Goal: Information Seeking & Learning: Learn about a topic

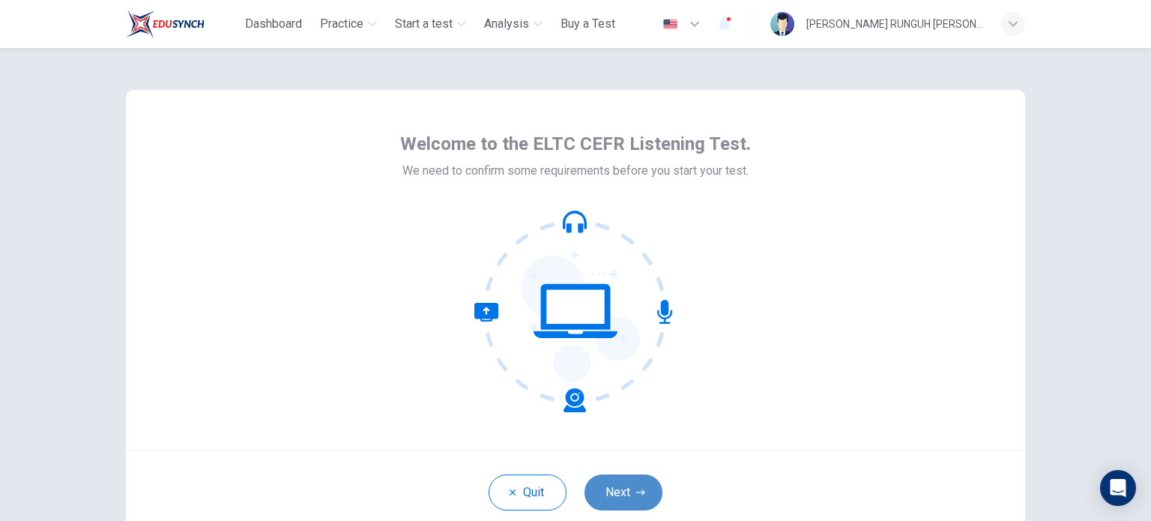
click at [612, 495] on button "Next" at bounding box center [624, 493] width 78 height 36
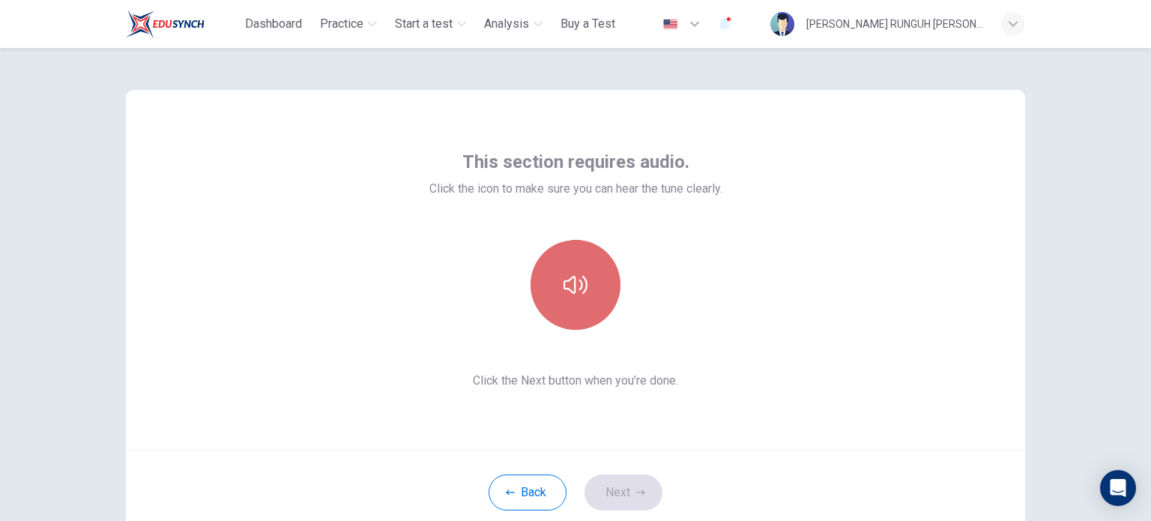
click at [576, 304] on button "button" at bounding box center [576, 285] width 90 height 90
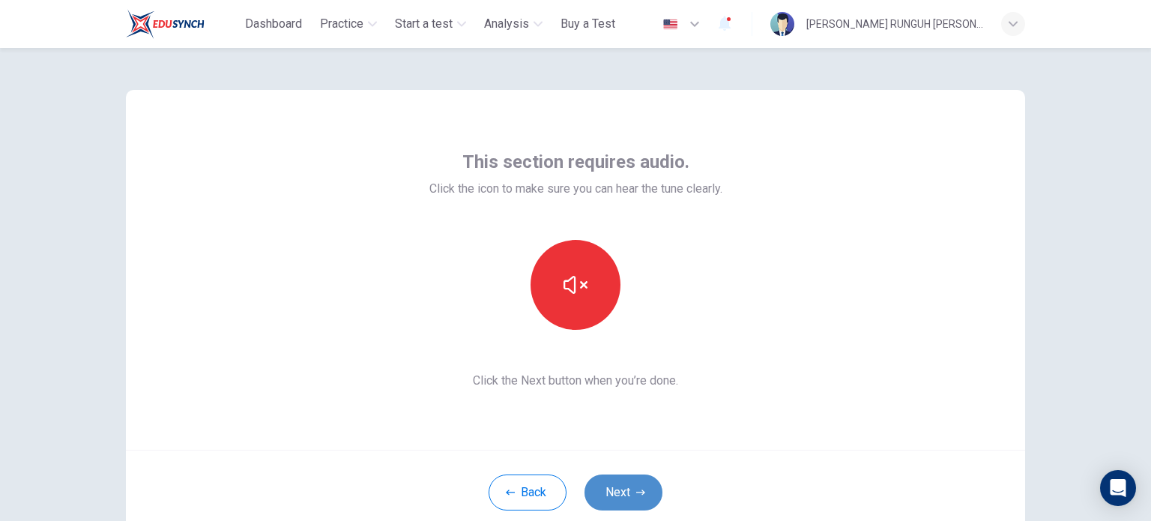
click at [618, 492] on button "Next" at bounding box center [624, 493] width 78 height 36
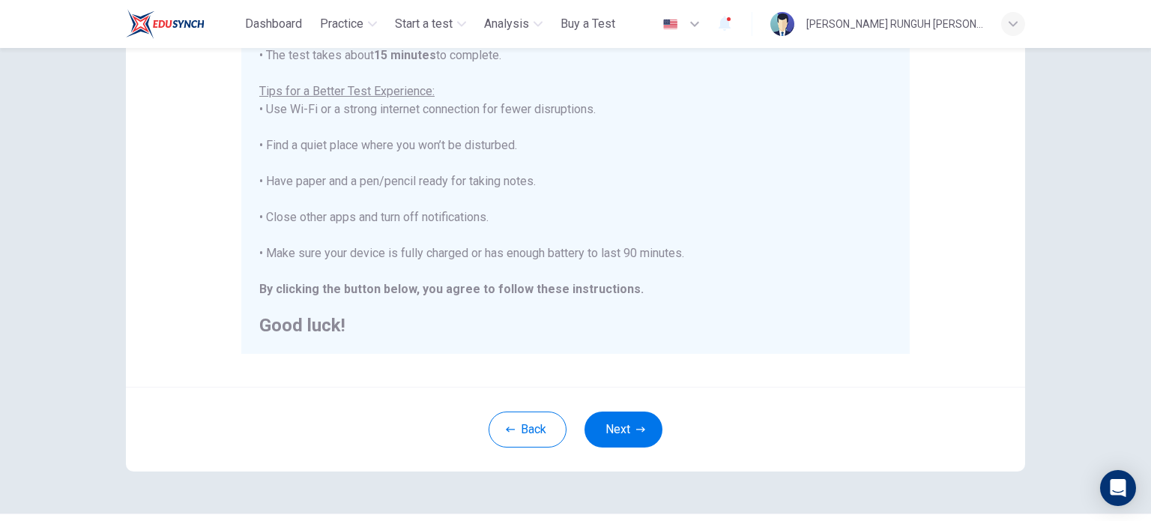
scroll to position [312, 0]
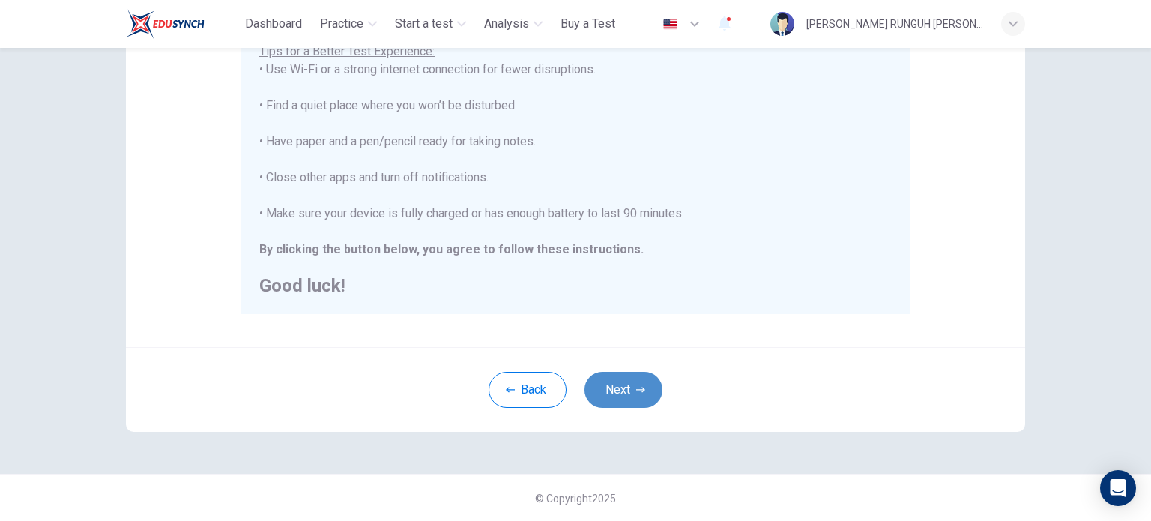
click at [627, 384] on button "Next" at bounding box center [624, 390] width 78 height 36
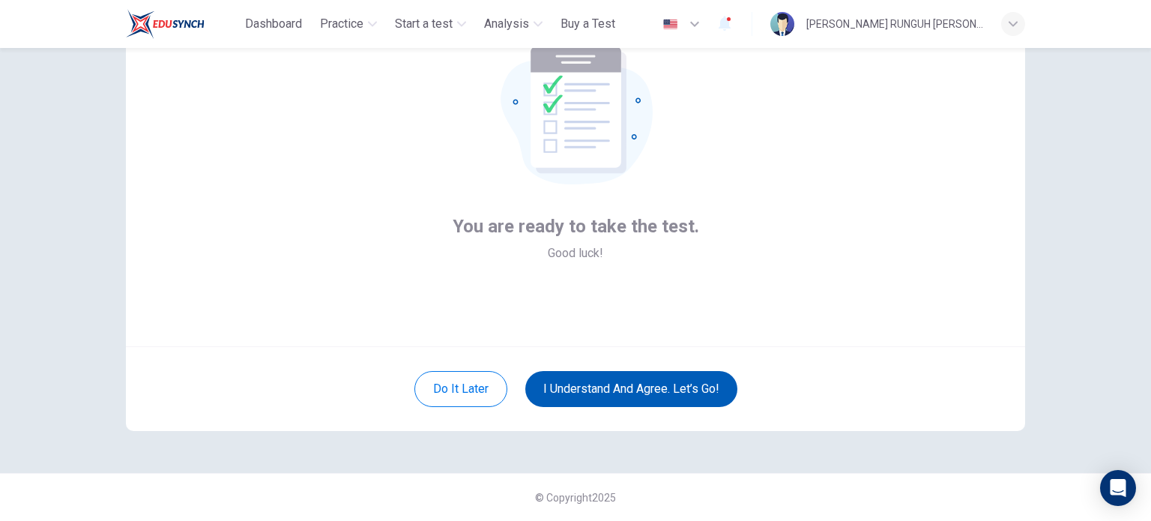
scroll to position [103, 0]
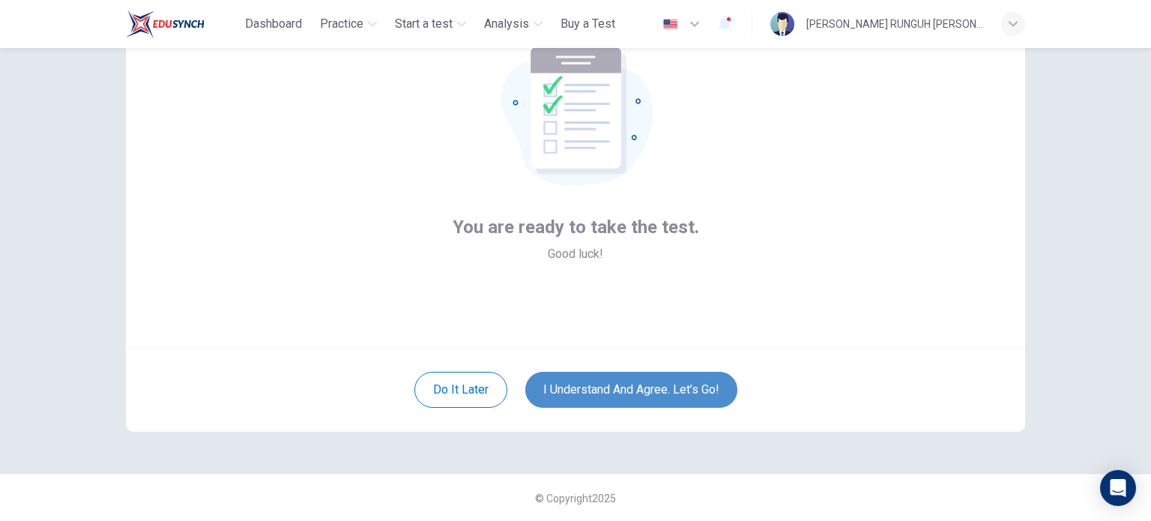
click at [630, 385] on button "I understand and agree. Let’s go!" at bounding box center [632, 390] width 212 height 36
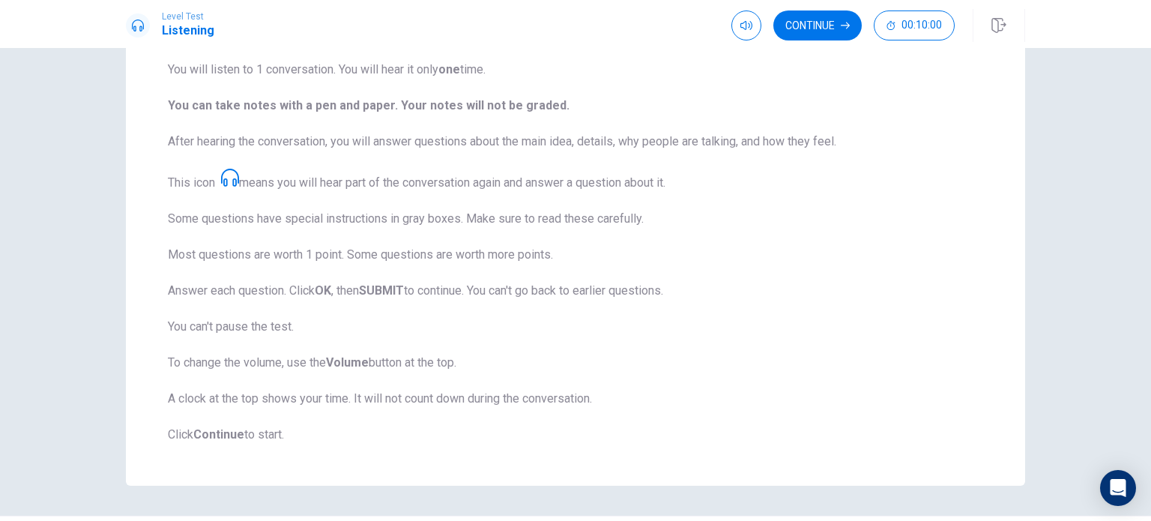
scroll to position [197, 0]
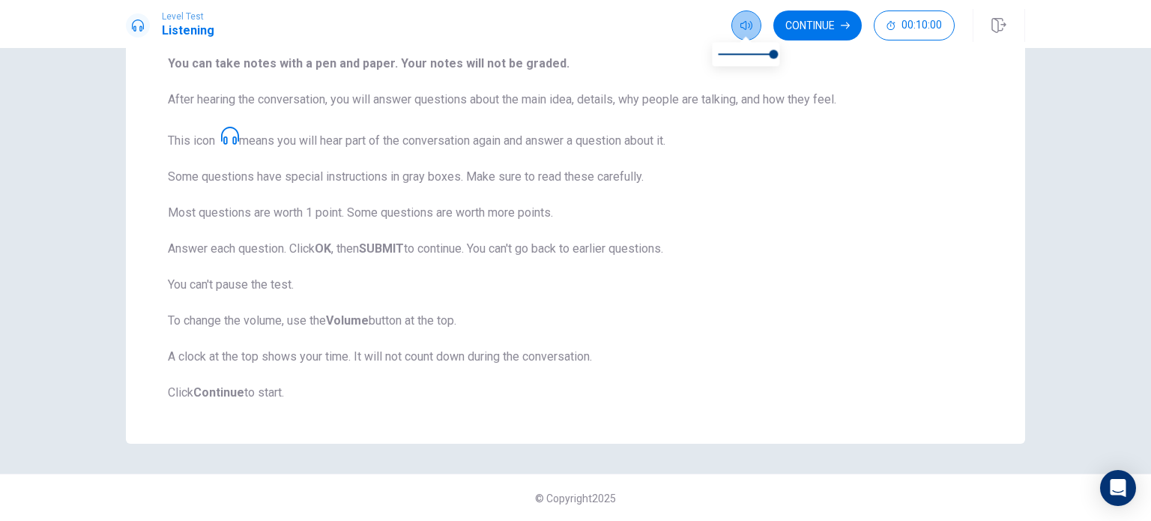
click at [744, 22] on icon "button" at bounding box center [747, 25] width 12 height 9
click at [807, 28] on button "Continue" at bounding box center [818, 25] width 88 height 30
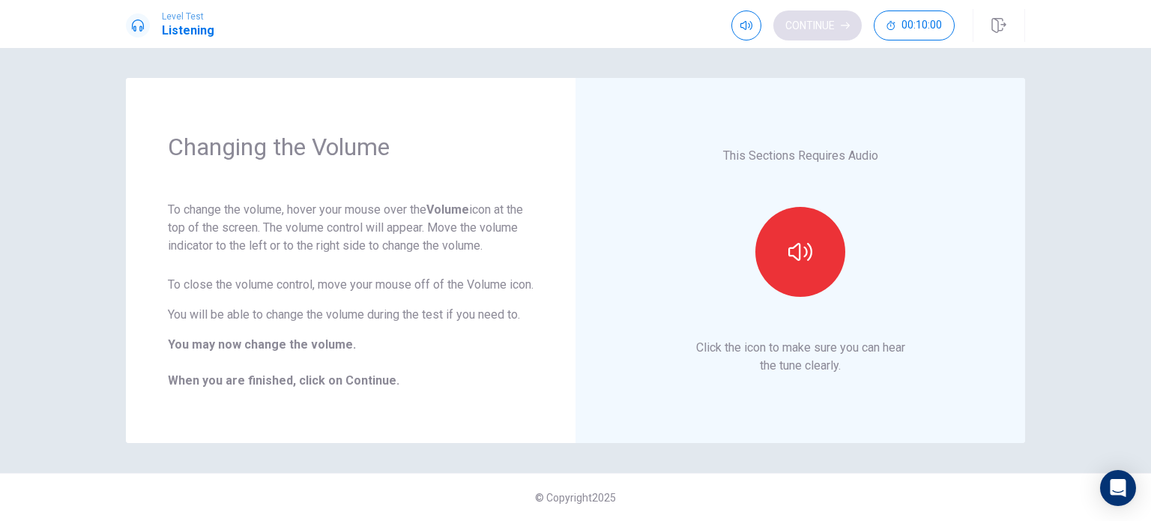
scroll to position [0, 0]
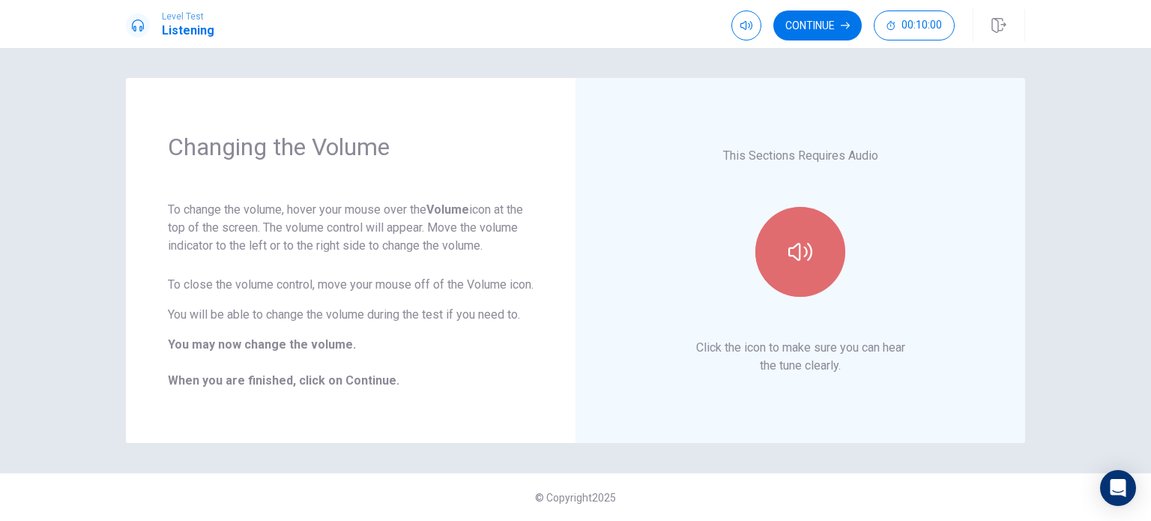
click at [782, 264] on button "button" at bounding box center [801, 252] width 90 height 90
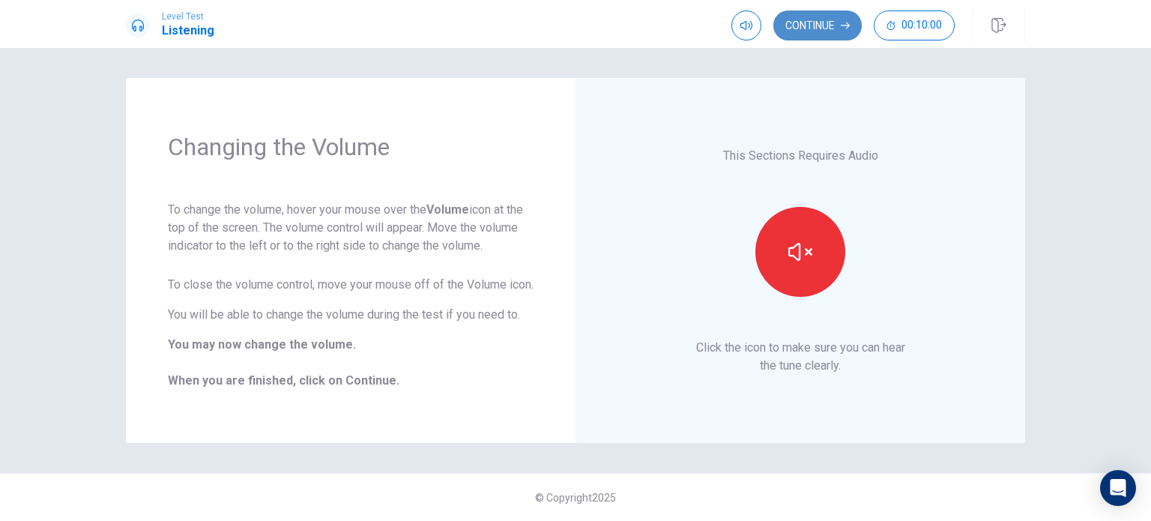
click at [828, 35] on button "Continue" at bounding box center [818, 25] width 88 height 30
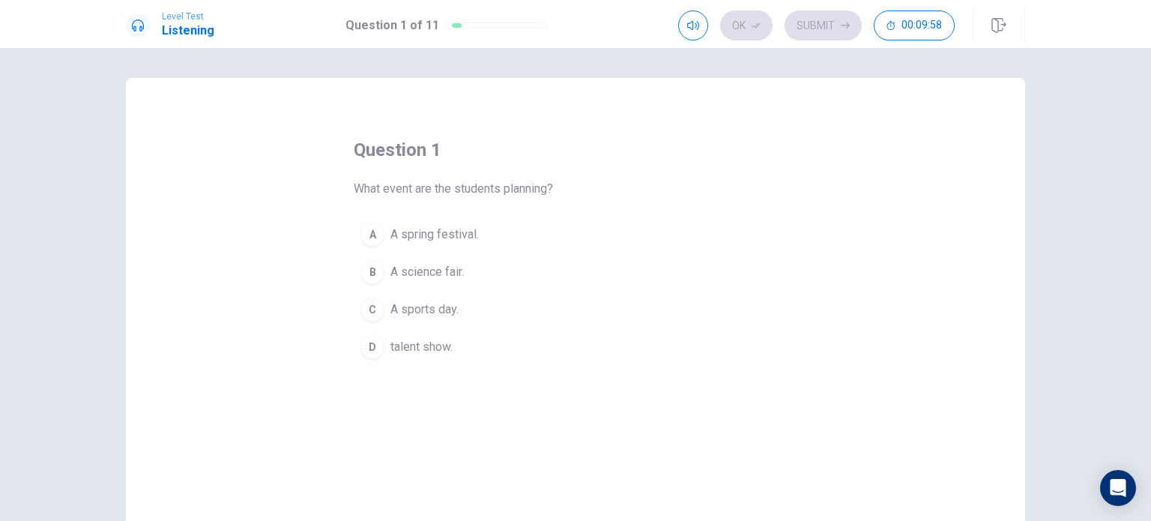
click at [530, 386] on div "question 1 What event are the students planning? A A spring festival. B A scien…" at bounding box center [576, 338] width 900 height 521
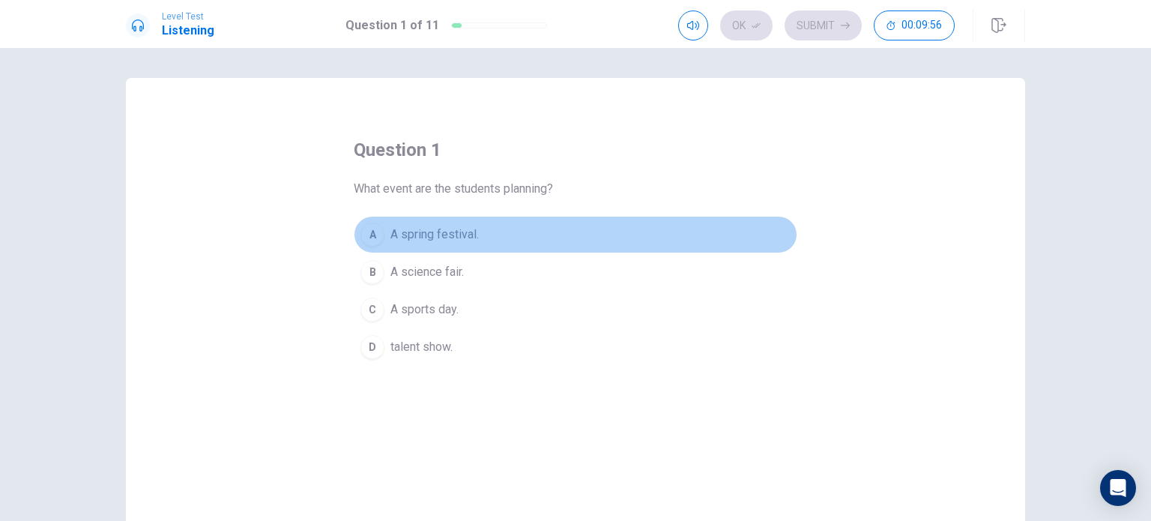
click at [430, 224] on button "A A spring festival." at bounding box center [576, 234] width 444 height 37
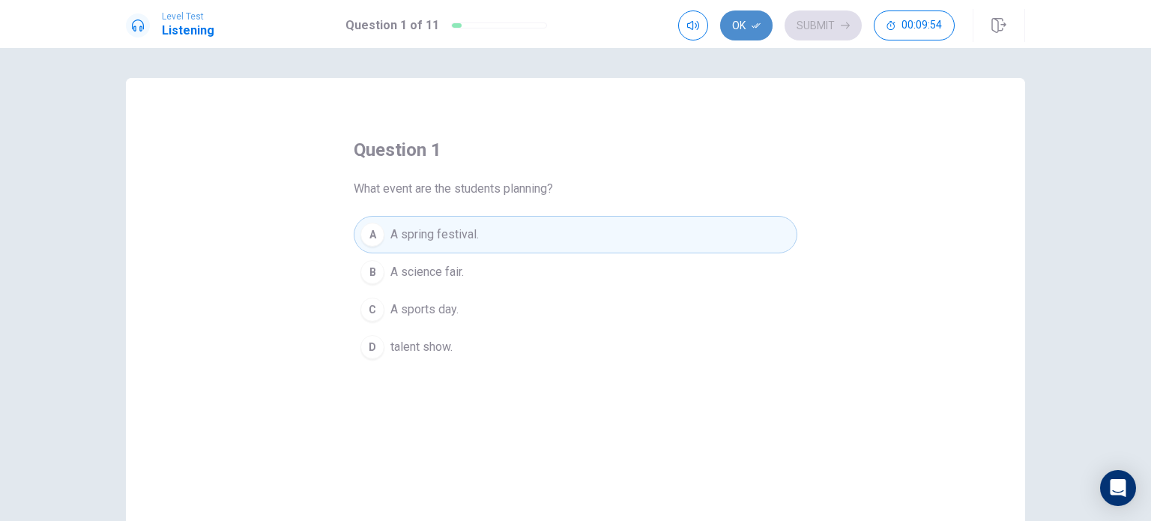
click at [742, 31] on button "Ok" at bounding box center [746, 25] width 52 height 30
click at [801, 25] on button "Submit" at bounding box center [823, 25] width 77 height 30
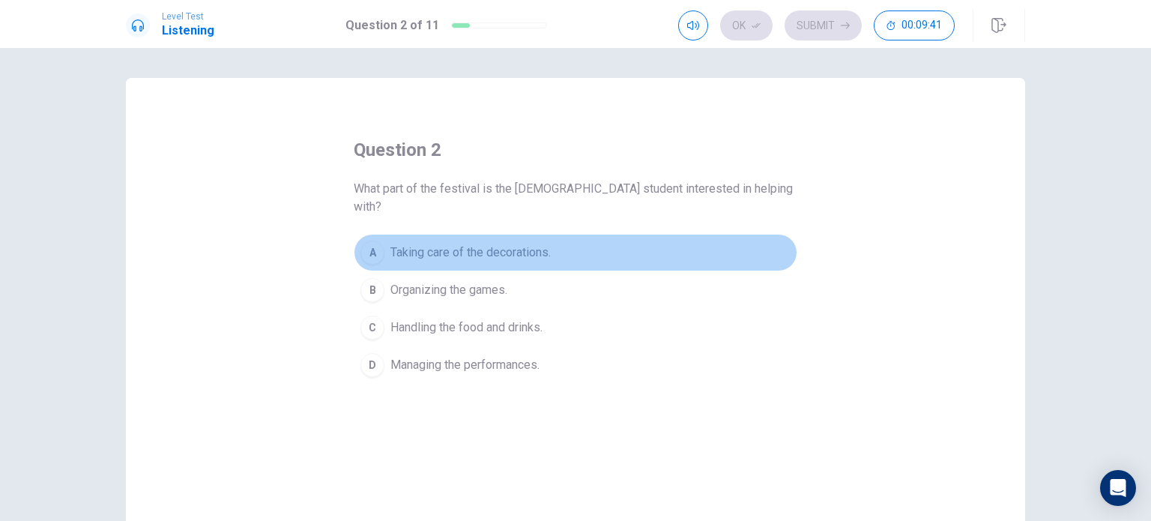
click at [490, 244] on span "Taking care of the decorations." at bounding box center [471, 253] width 160 height 18
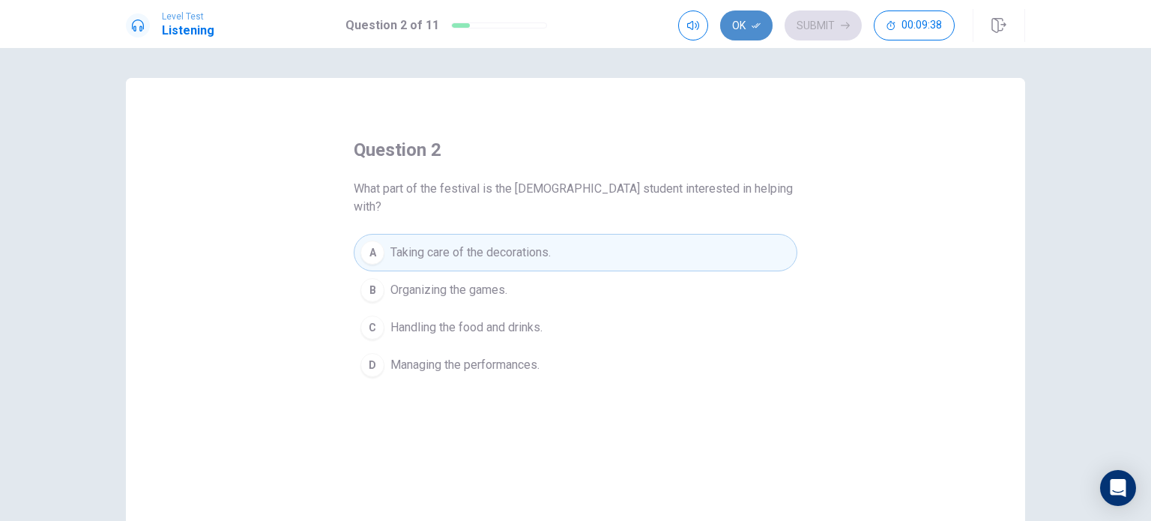
click at [748, 35] on button "Ok" at bounding box center [746, 25] width 52 height 30
click at [823, 22] on button "Submit" at bounding box center [823, 25] width 77 height 30
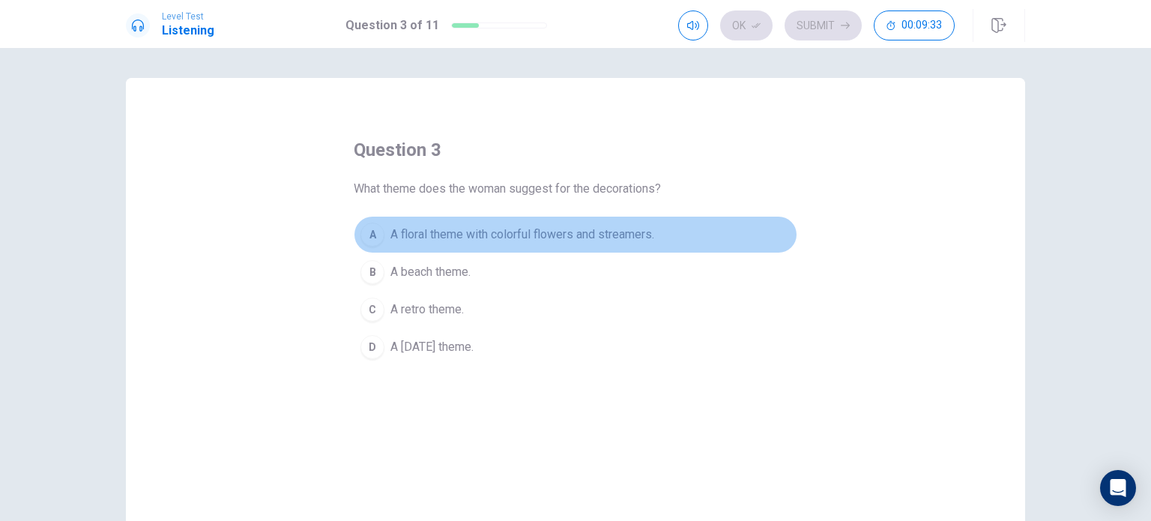
click at [480, 229] on span "A floral theme with colorful flowers and streamers." at bounding box center [523, 235] width 264 height 18
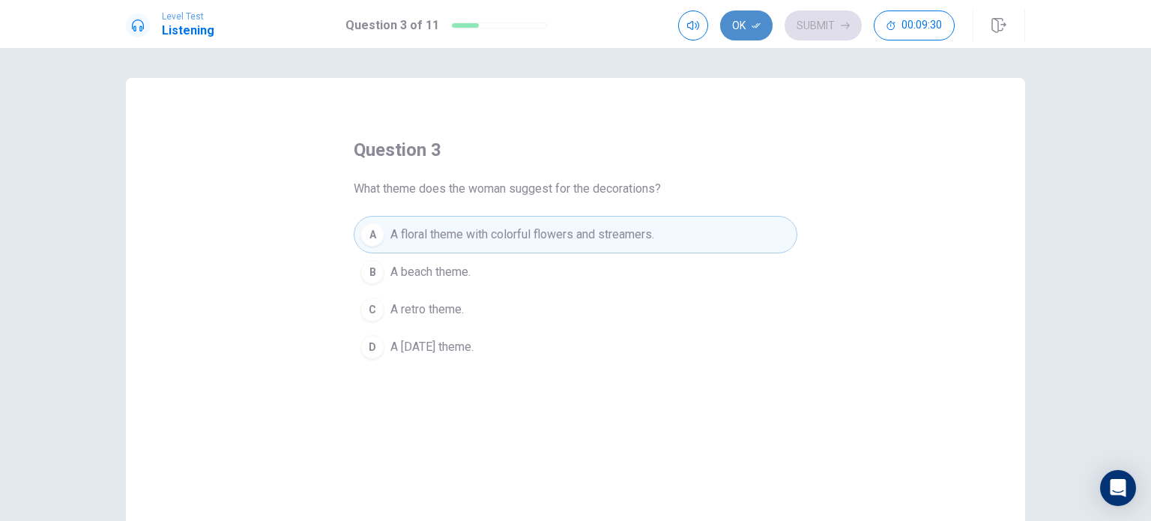
click at [745, 31] on button "Ok" at bounding box center [746, 25] width 52 height 30
click at [811, 27] on button "Submit" at bounding box center [823, 25] width 77 height 30
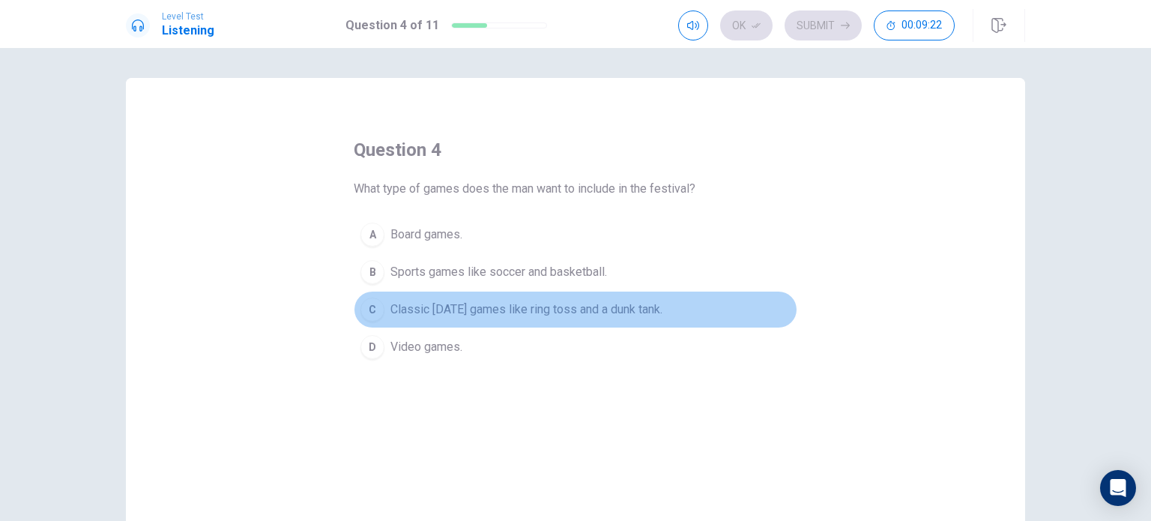
click at [558, 313] on span "Classic [DATE] games like ring toss and a dunk tank." at bounding box center [527, 310] width 272 height 18
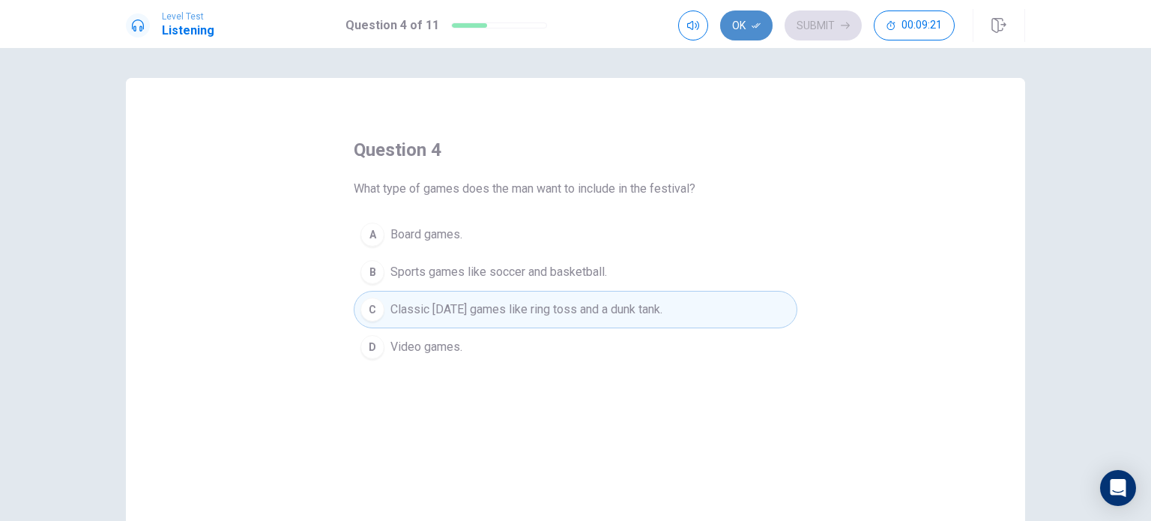
click at [747, 33] on button "Ok" at bounding box center [746, 25] width 52 height 30
click at [816, 19] on button "Submit" at bounding box center [823, 25] width 77 height 30
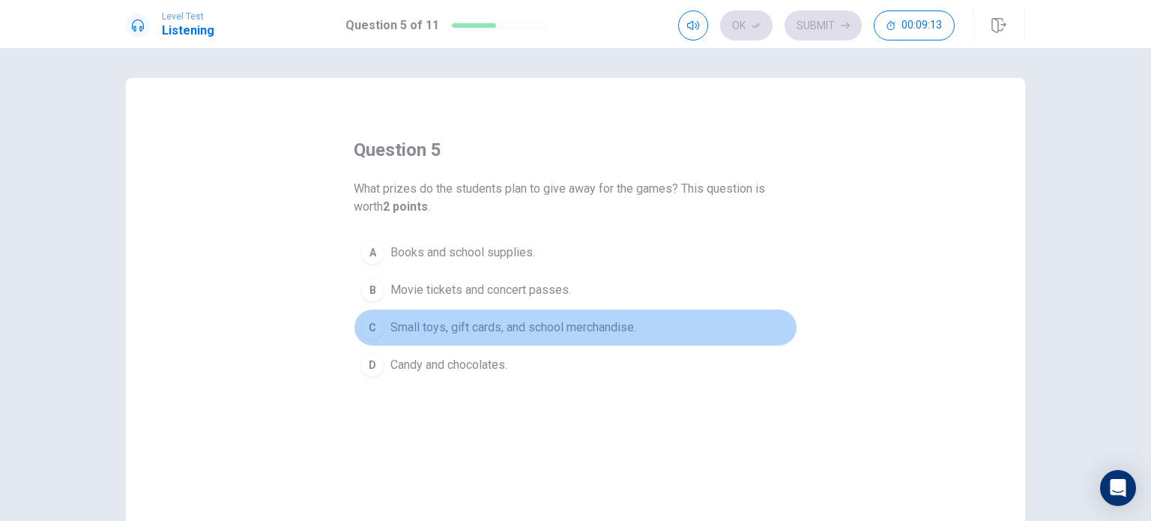
click at [532, 334] on span "Small toys, gift cards, and school merchandise." at bounding box center [514, 328] width 246 height 18
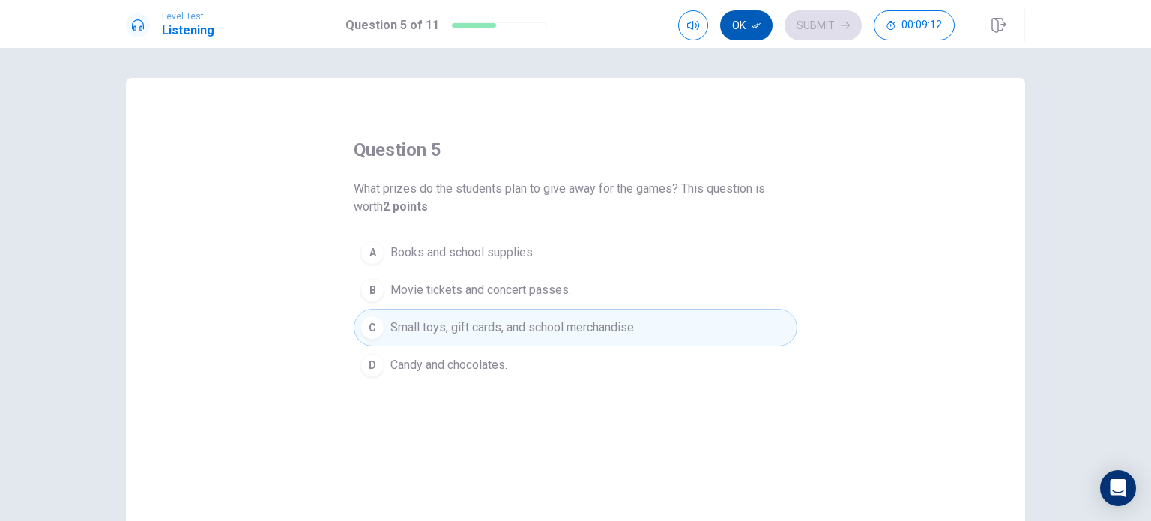
click at [753, 28] on icon "button" at bounding box center [756, 25] width 9 height 9
click at [792, 28] on button "Submit" at bounding box center [823, 25] width 77 height 30
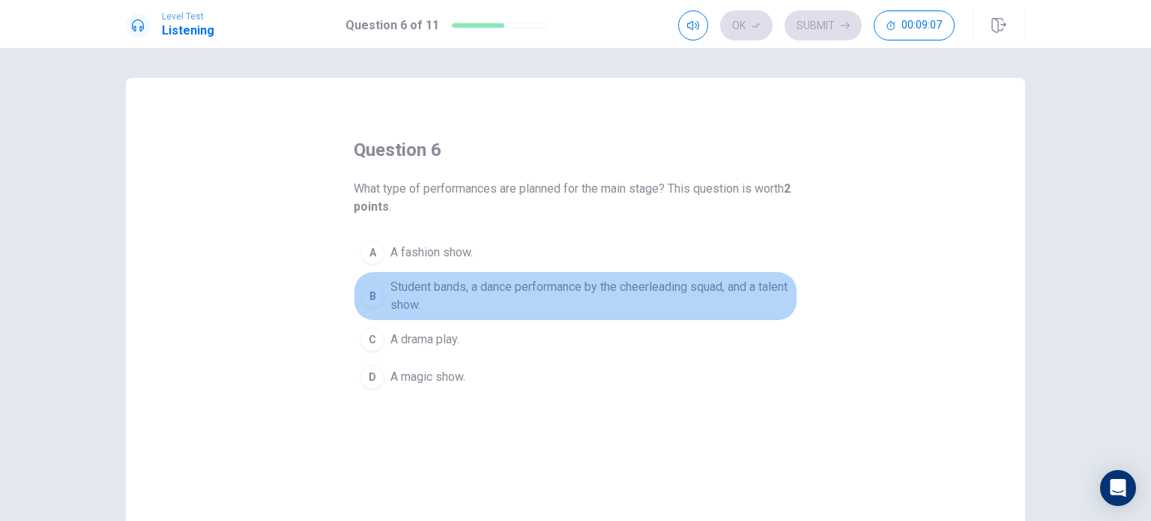
click at [505, 281] on span "Student bands, a dance performance by the cheerleading squad, and a talent show." at bounding box center [591, 296] width 400 height 36
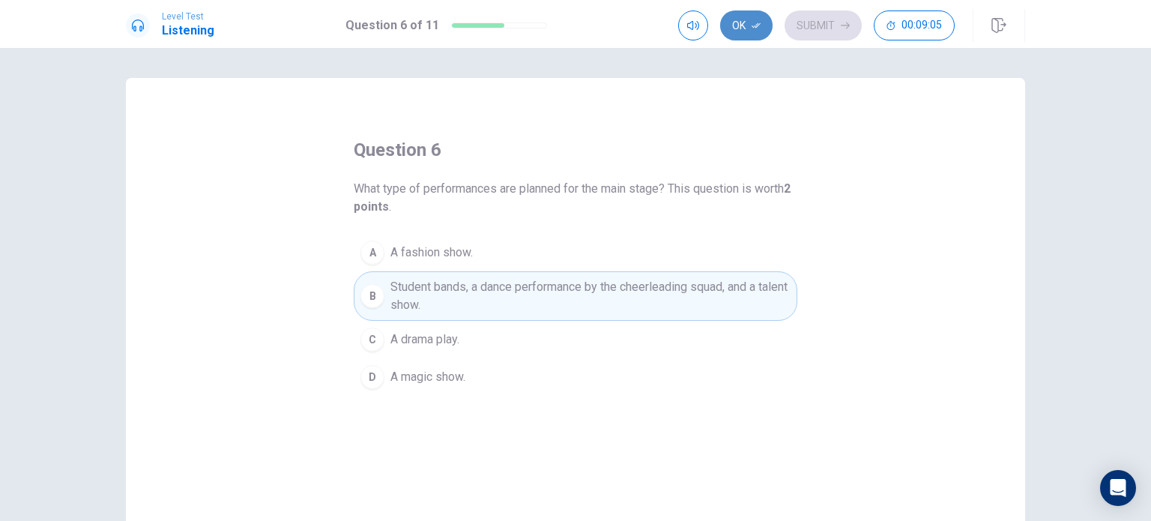
click at [750, 24] on button "Ok" at bounding box center [746, 25] width 52 height 30
click at [810, 22] on button "Submit" at bounding box center [823, 25] width 77 height 30
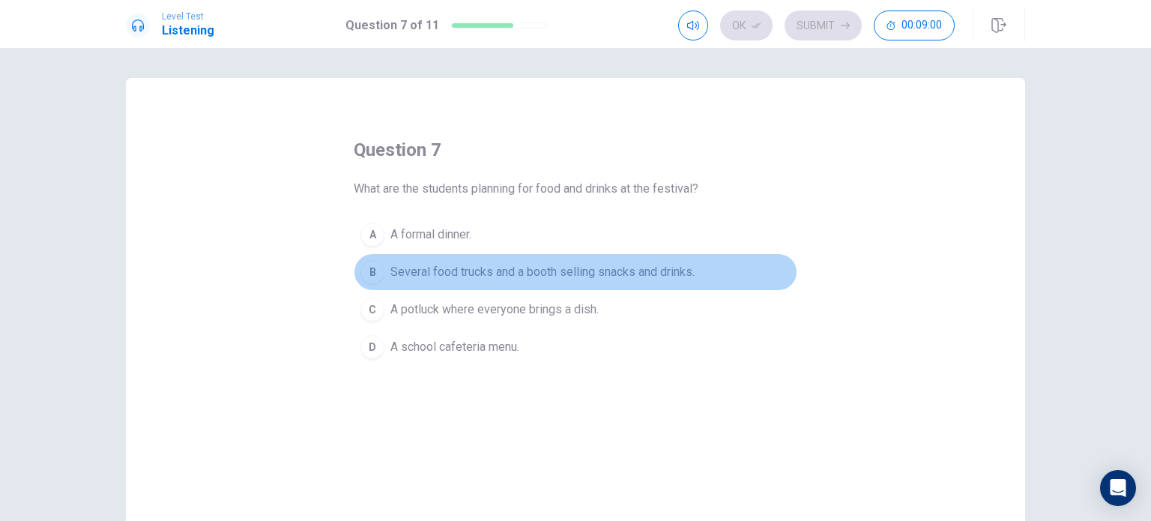
click at [555, 269] on span "Several food trucks and a booth selling snacks and drinks." at bounding box center [543, 272] width 304 height 18
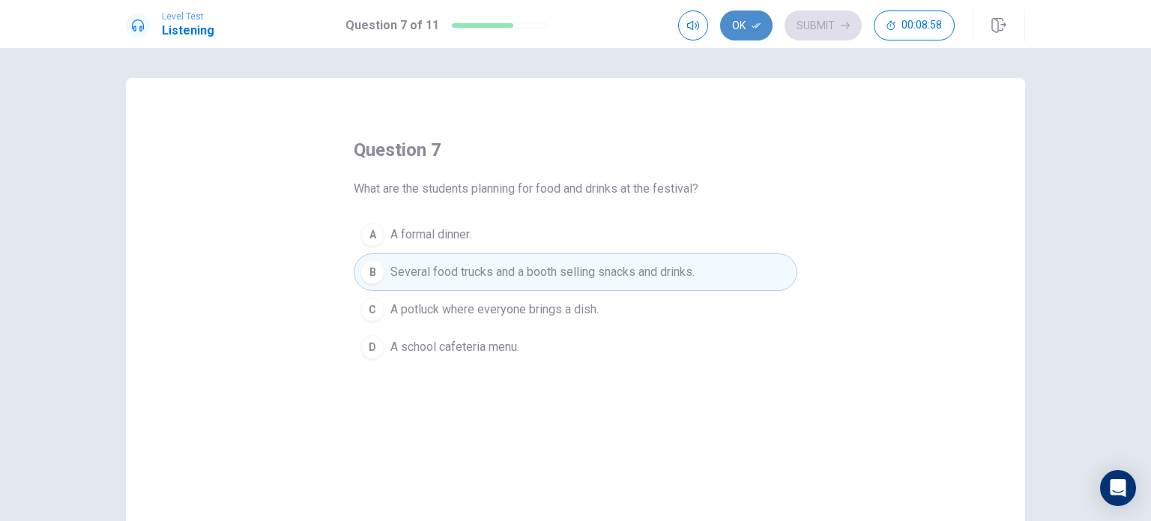
click at [741, 37] on button "Ok" at bounding box center [746, 25] width 52 height 30
click at [821, 29] on button "Submit" at bounding box center [823, 25] width 77 height 30
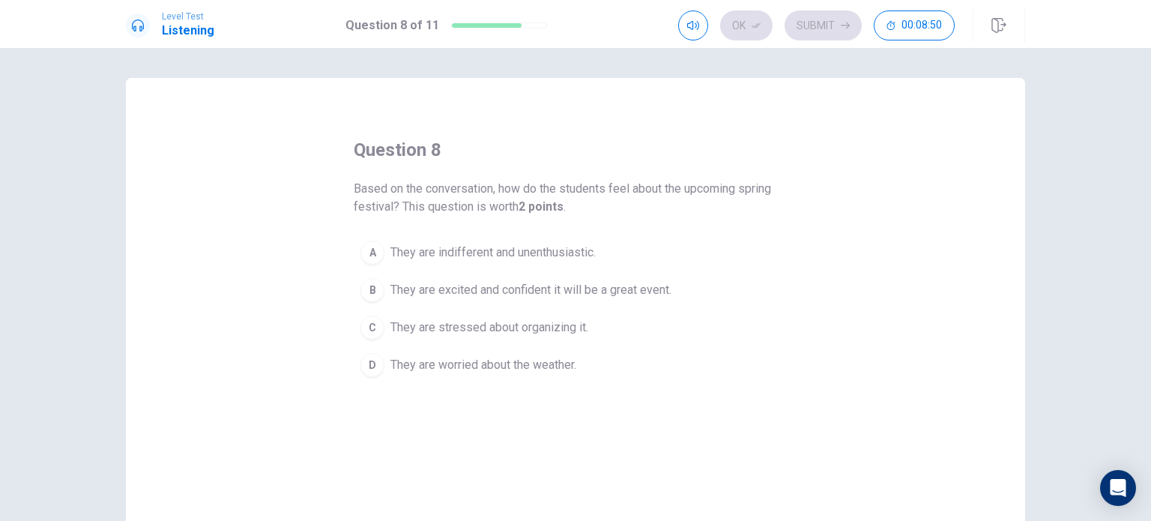
click at [595, 289] on span "They are excited and confident it will be a great event." at bounding box center [531, 290] width 281 height 18
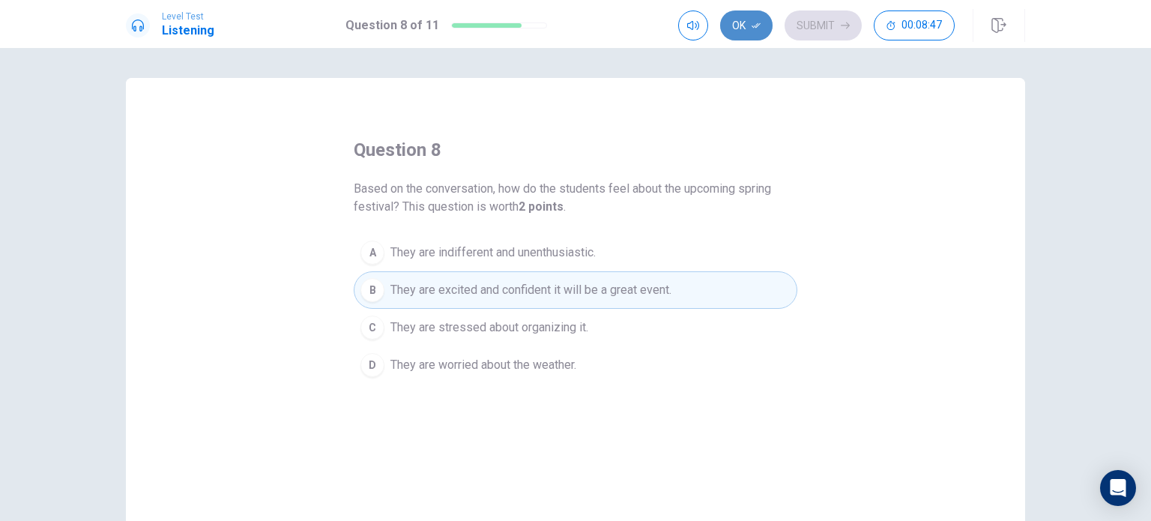
click at [752, 17] on button "Ok" at bounding box center [746, 25] width 52 height 30
click at [811, 29] on button "Submit" at bounding box center [823, 25] width 77 height 30
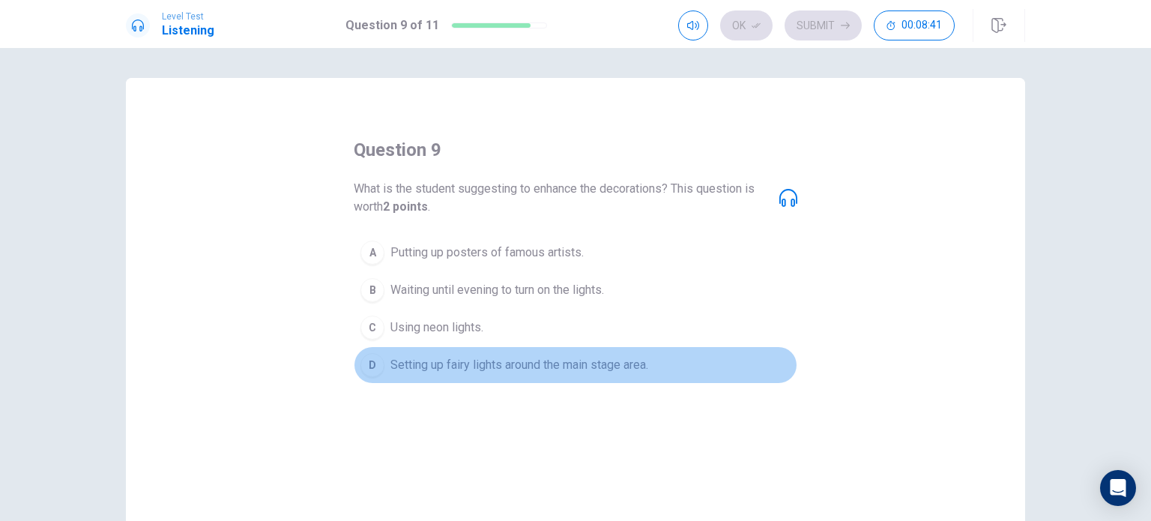
click at [509, 363] on span "Setting up fairy lights around the main stage area." at bounding box center [520, 365] width 258 height 18
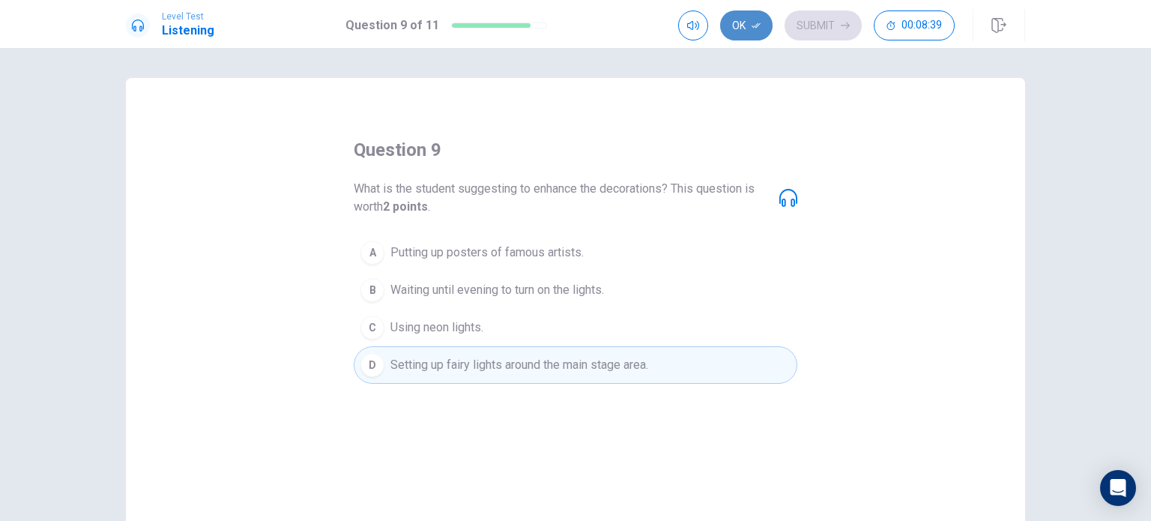
click at [747, 24] on button "Ok" at bounding box center [746, 25] width 52 height 30
click at [809, 27] on button "Submit" at bounding box center [823, 25] width 77 height 30
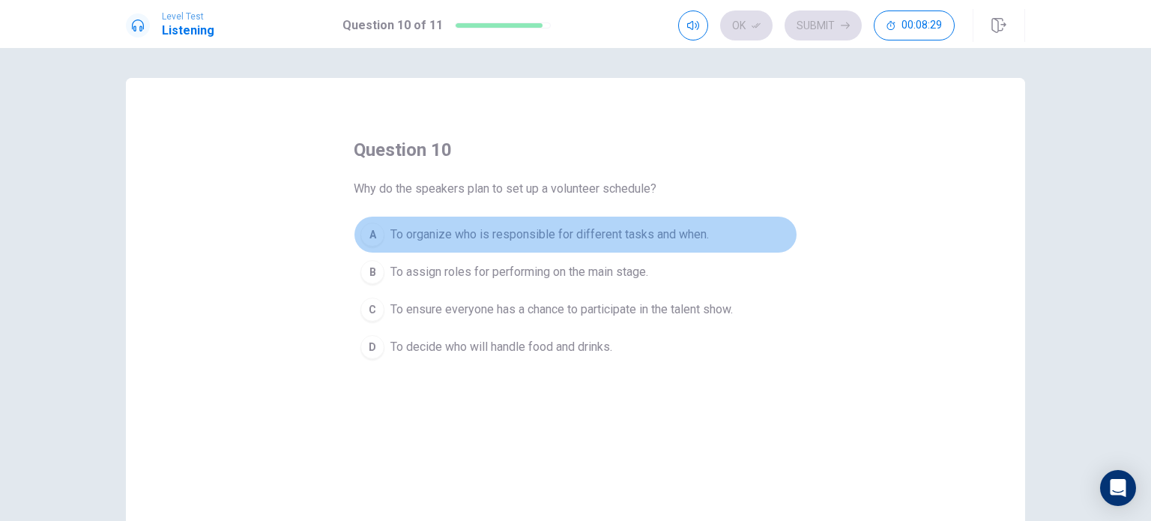
click at [609, 230] on span "To organize who is responsible for different tasks and when." at bounding box center [550, 235] width 319 height 18
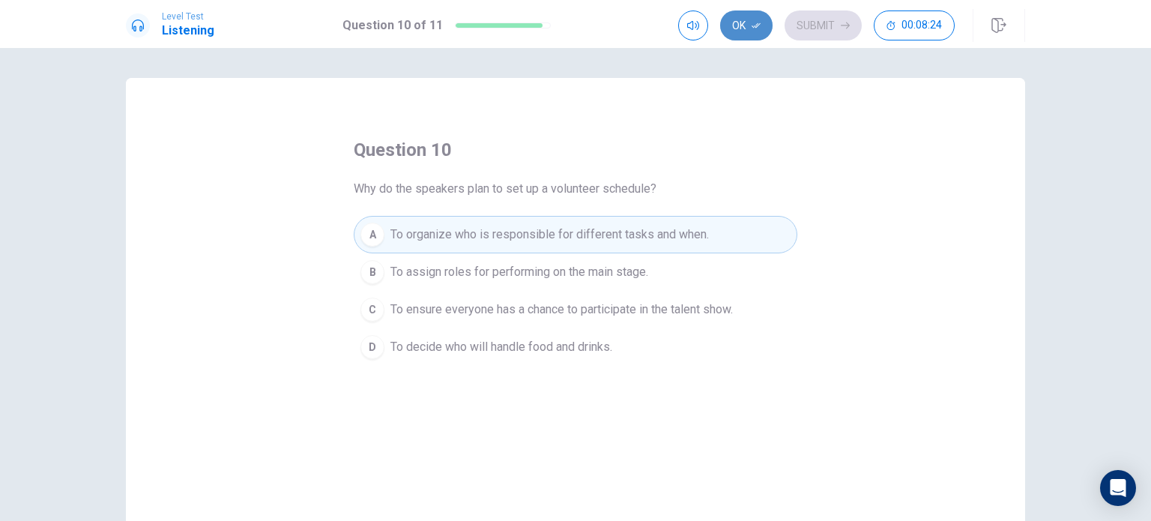
click at [757, 32] on button "Ok" at bounding box center [746, 25] width 52 height 30
click at [804, 24] on button "Submit" at bounding box center [823, 25] width 77 height 30
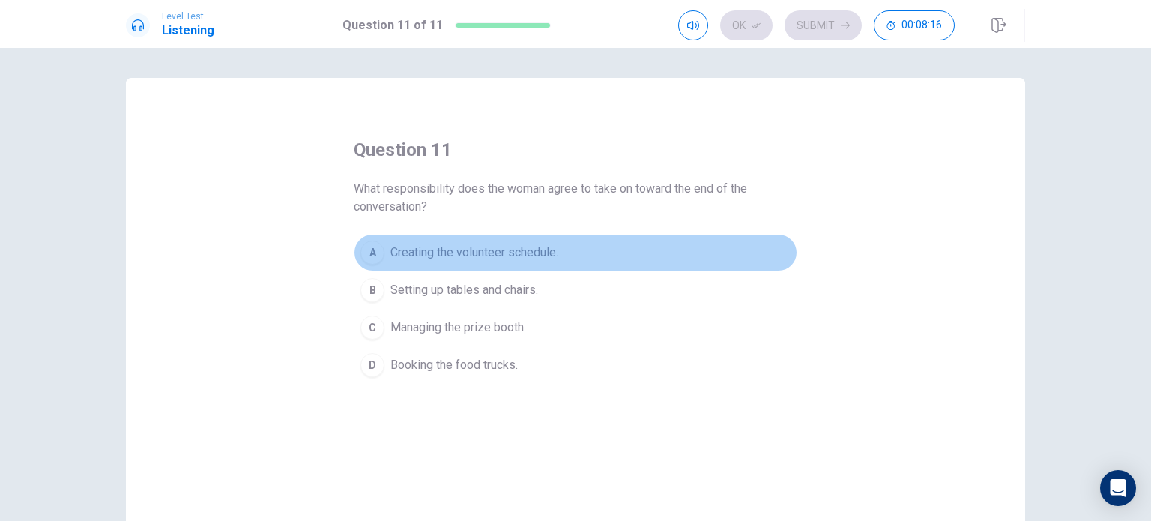
click at [531, 248] on span "Creating the volunteer schedule." at bounding box center [475, 253] width 168 height 18
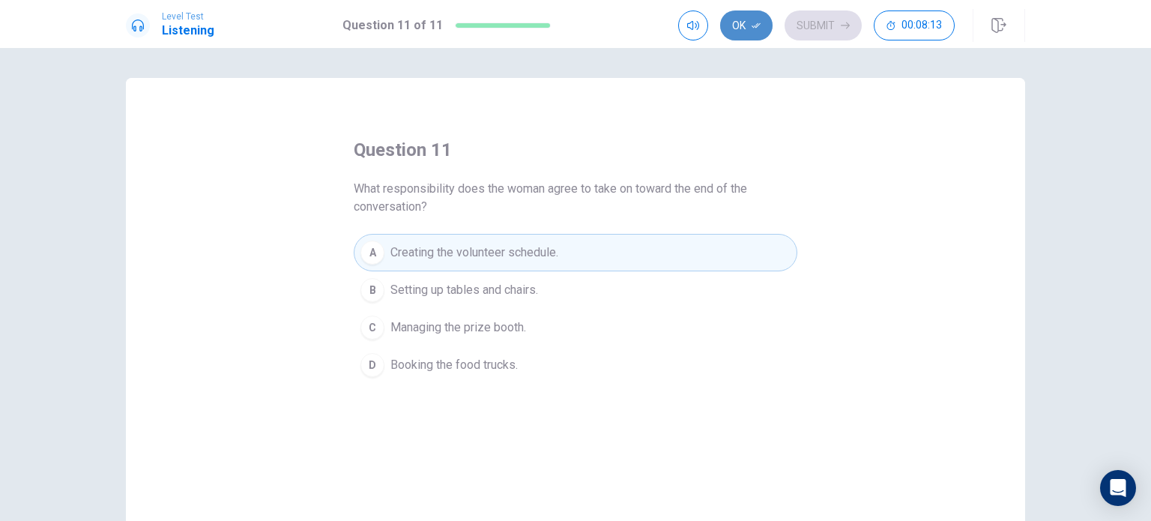
click at [742, 35] on button "Ok" at bounding box center [746, 25] width 52 height 30
click at [820, 25] on button "Submit" at bounding box center [823, 25] width 77 height 30
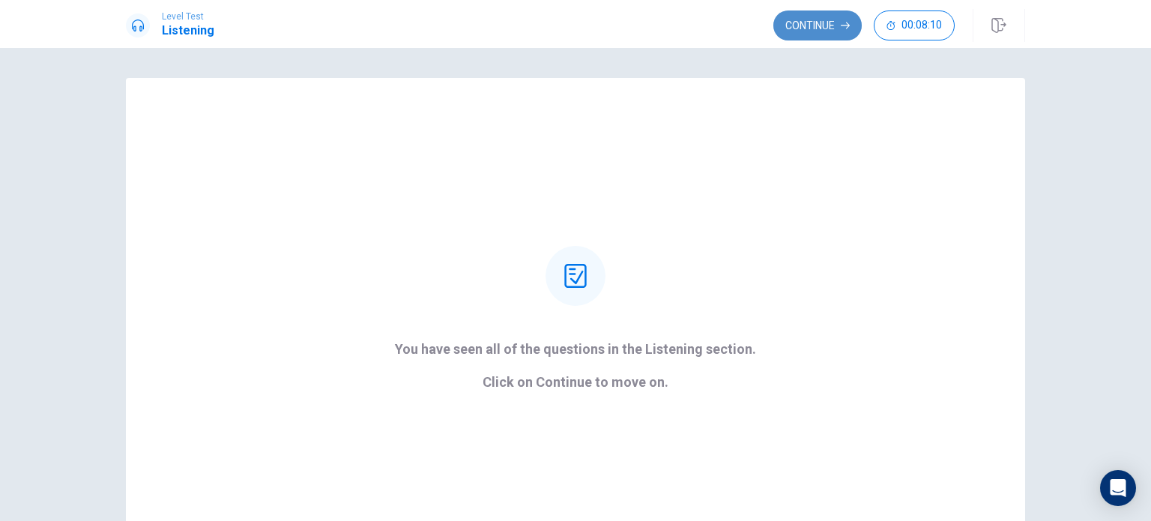
click at [805, 22] on button "Continue" at bounding box center [818, 25] width 88 height 30
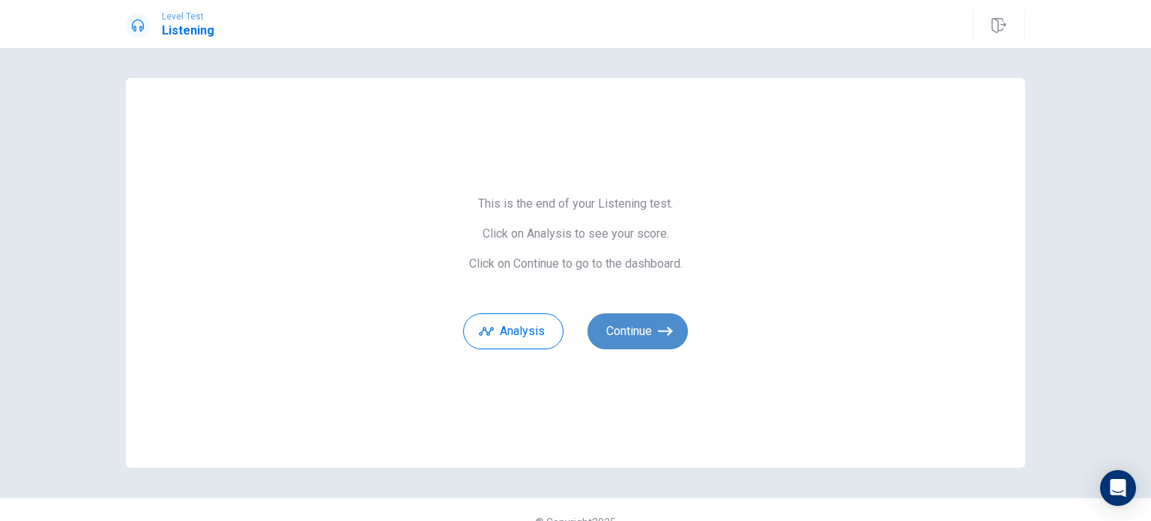
click at [638, 329] on button "Continue" at bounding box center [638, 331] width 100 height 36
